Goal: Information Seeking & Learning: Learn about a topic

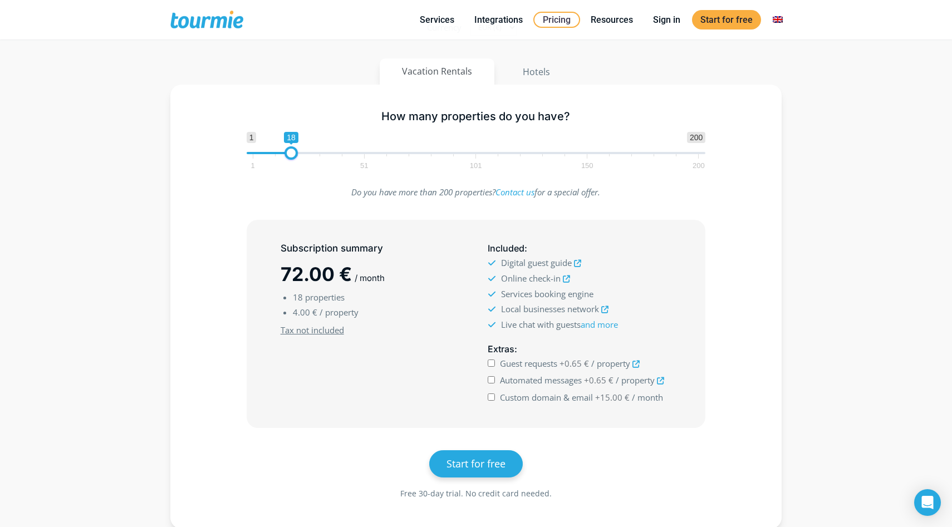
scroll to position [177, 0]
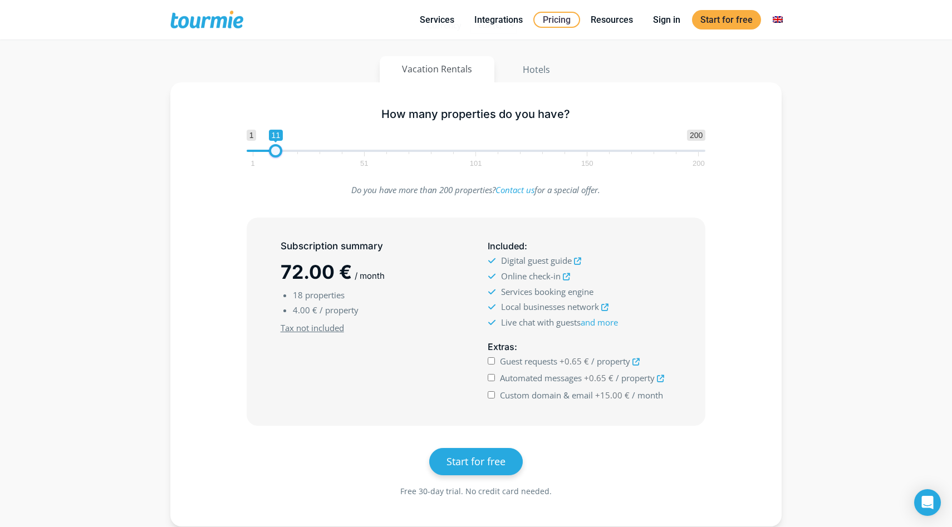
type input "10"
drag, startPoint x: 288, startPoint y: 154, endPoint x: 271, endPoint y: 155, distance: 17.8
click at [271, 155] on span at bounding box center [273, 150] width 13 height 13
click at [567, 277] on icon at bounding box center [566, 276] width 7 height 7
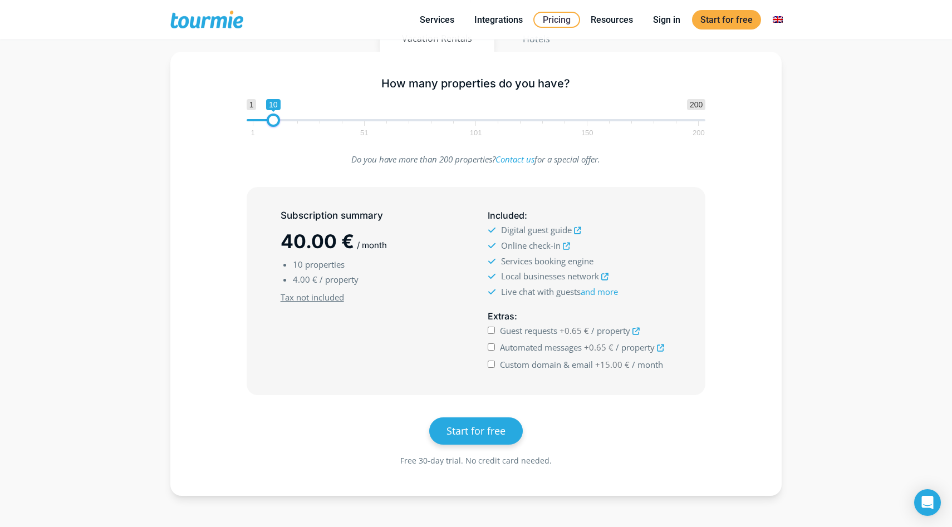
scroll to position [211, 0]
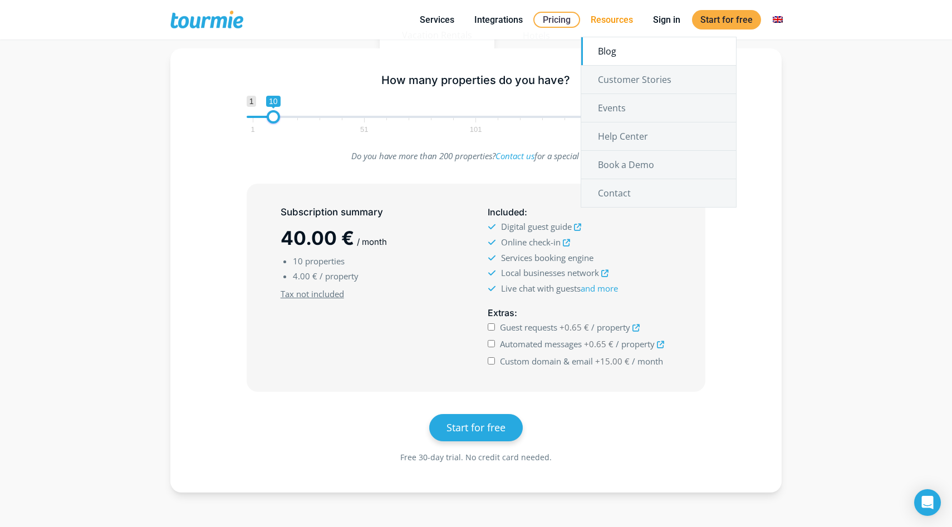
click at [607, 50] on link "Blog" at bounding box center [658, 51] width 155 height 28
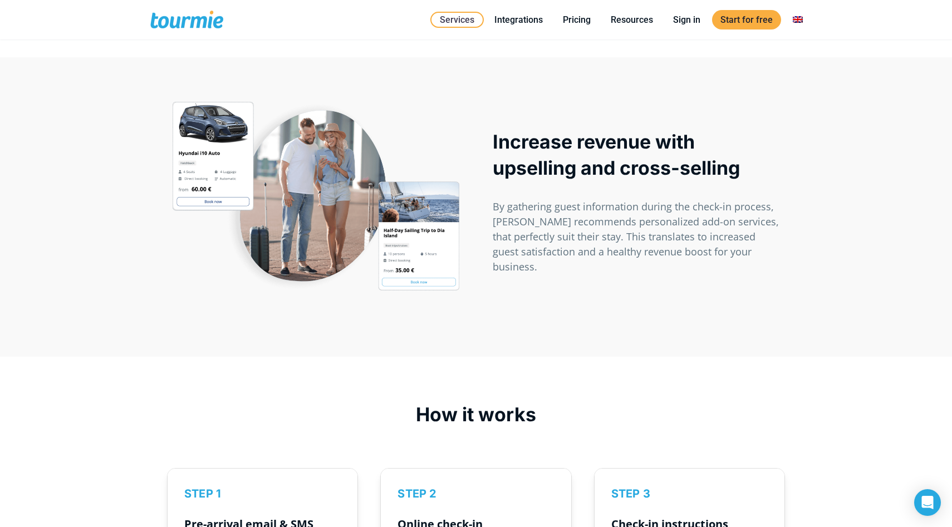
scroll to position [1168, 0]
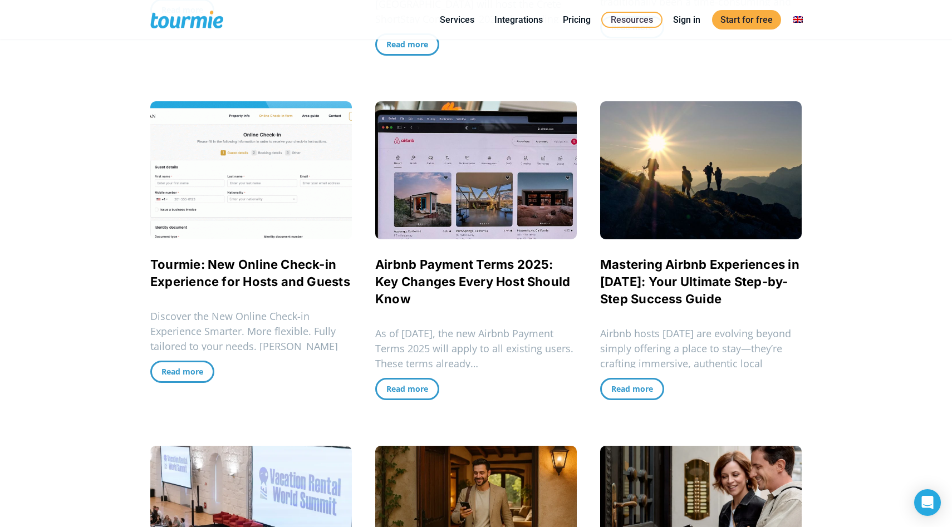
scroll to position [575, 0]
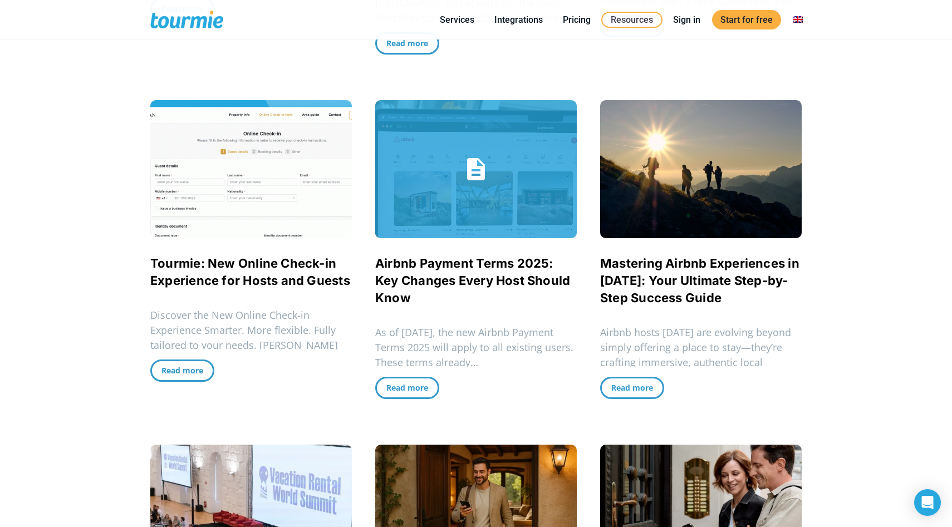
click at [494, 274] on link "Airbnb Payment Terms 2025: Key Changes Every Host Should Know" at bounding box center [472, 280] width 195 height 49
